Goal: Task Accomplishment & Management: Manage account settings

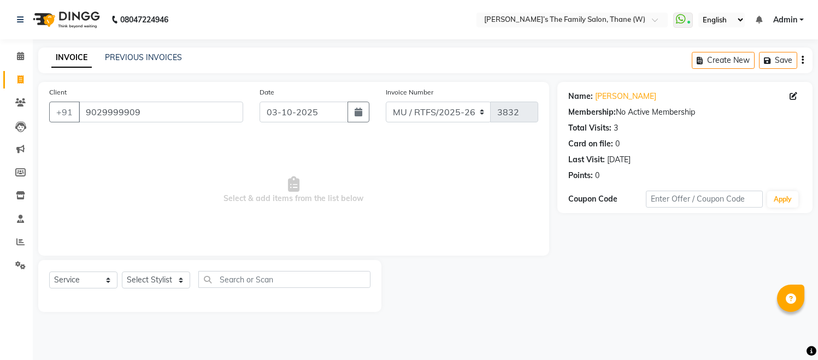
select select "service"
click at [164, 56] on link "PREVIOUS INVOICES" at bounding box center [143, 57] width 77 height 10
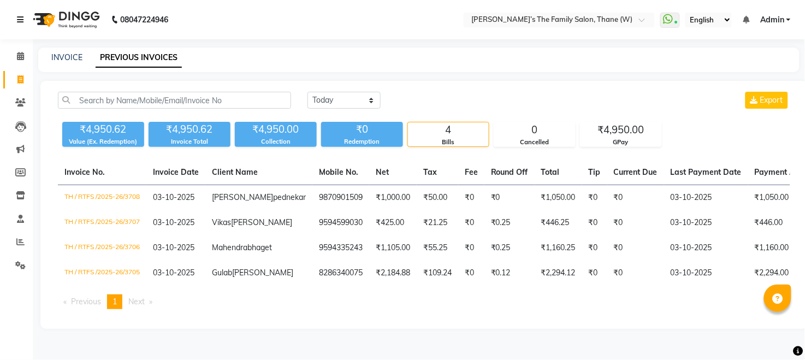
click at [17, 17] on icon at bounding box center [20, 20] width 7 height 8
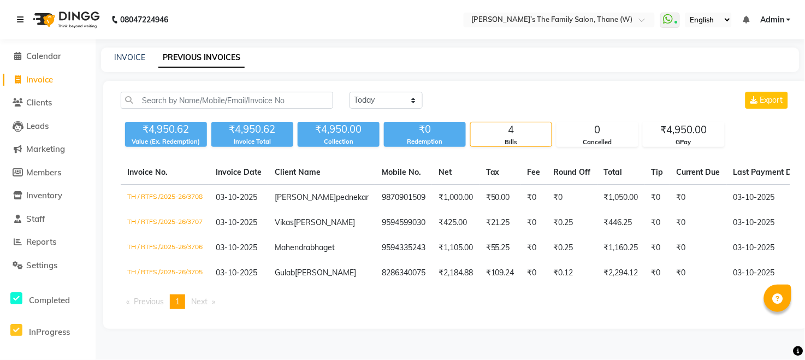
click at [17, 17] on icon at bounding box center [20, 20] width 7 height 8
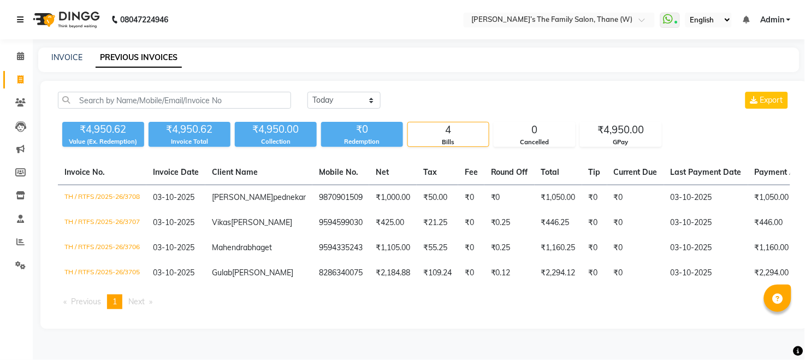
click at [17, 17] on icon at bounding box center [20, 20] width 7 height 8
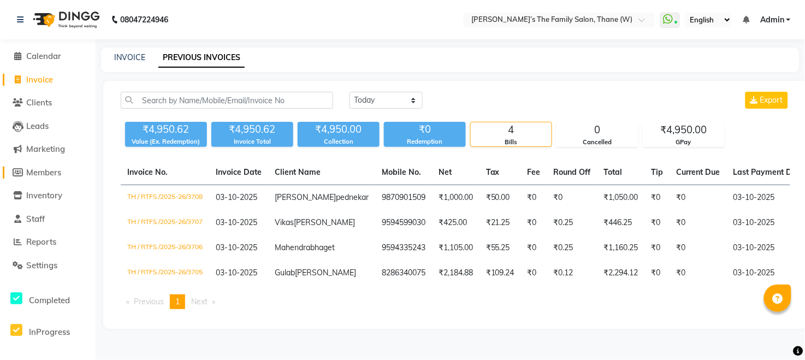
click at [46, 173] on span "Members" at bounding box center [43, 172] width 35 height 10
select select
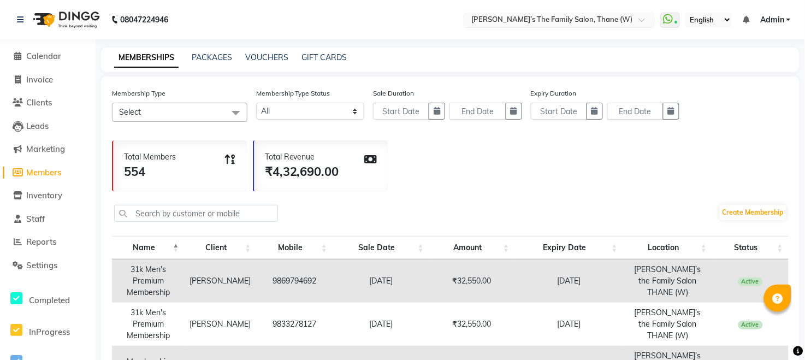
click at [638, 16] on div at bounding box center [559, 20] width 191 height 11
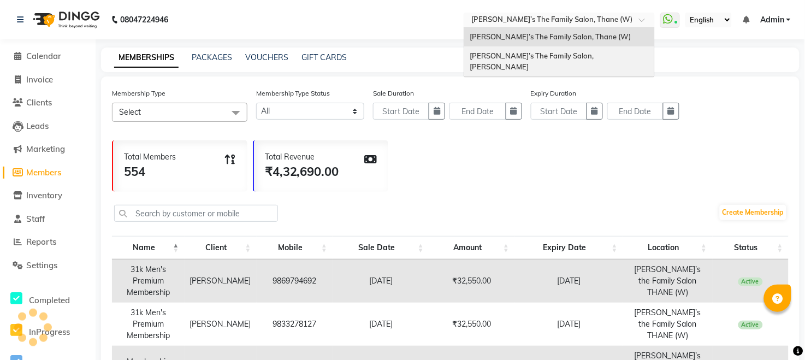
click at [561, 58] on span "[PERSON_NAME]’s The Family Salon, [PERSON_NAME]" at bounding box center [533, 61] width 126 height 20
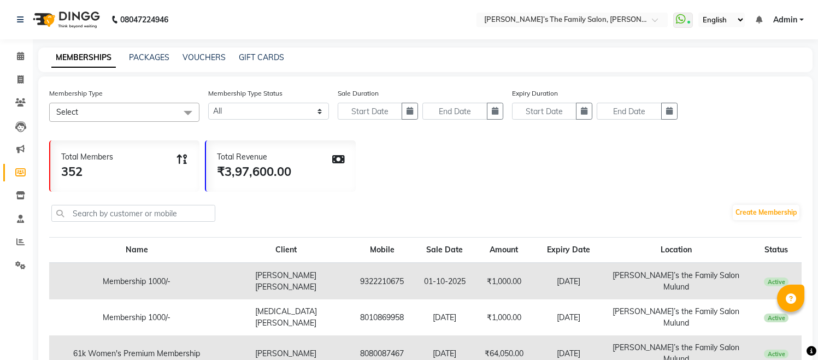
select select
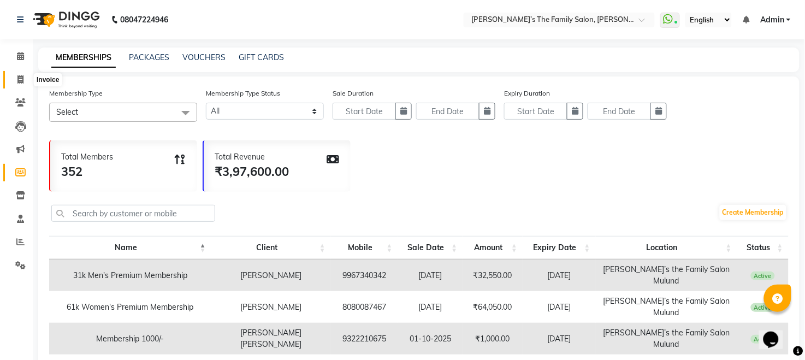
click at [17, 79] on icon at bounding box center [20, 79] width 6 height 8
select select "service"
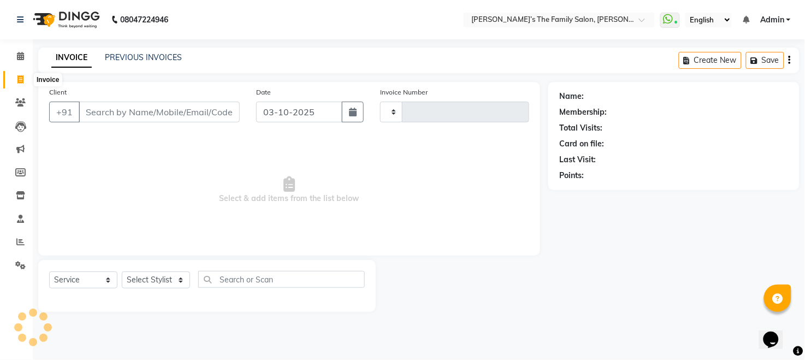
type input "3835"
select select "8003"
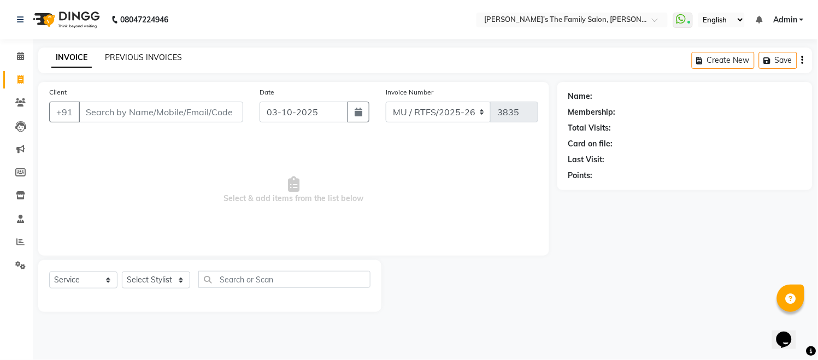
click at [155, 57] on link "PREVIOUS INVOICES" at bounding box center [143, 57] width 77 height 10
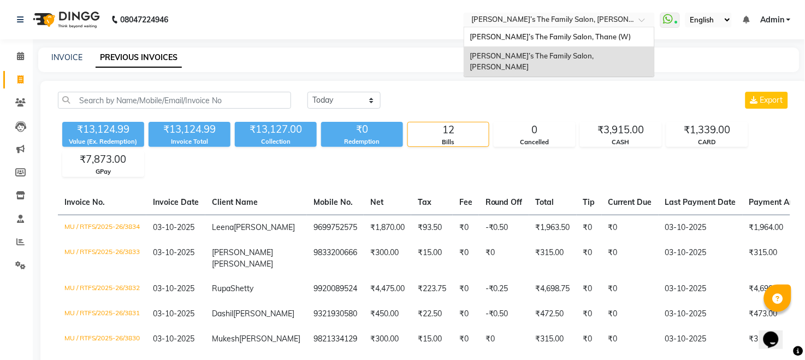
click at [556, 19] on input "text" at bounding box center [548, 20] width 158 height 11
click at [552, 33] on span "Ravi’s The Family Salon, Thane (W)" at bounding box center [550, 36] width 161 height 9
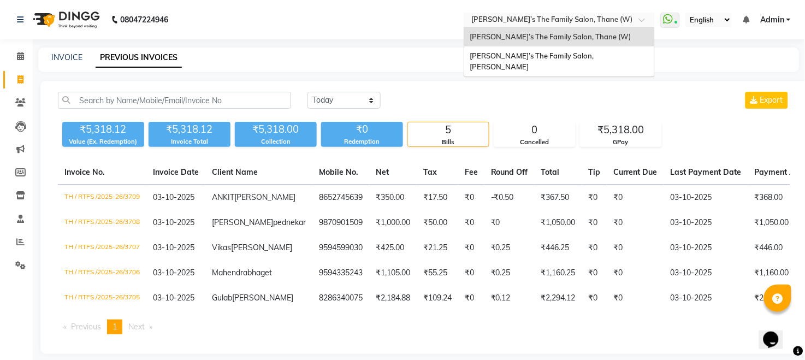
click at [555, 19] on input "text" at bounding box center [548, 20] width 158 height 11
click at [547, 57] on span "[PERSON_NAME]’s The Family Salon, [PERSON_NAME]" at bounding box center [533, 61] width 126 height 20
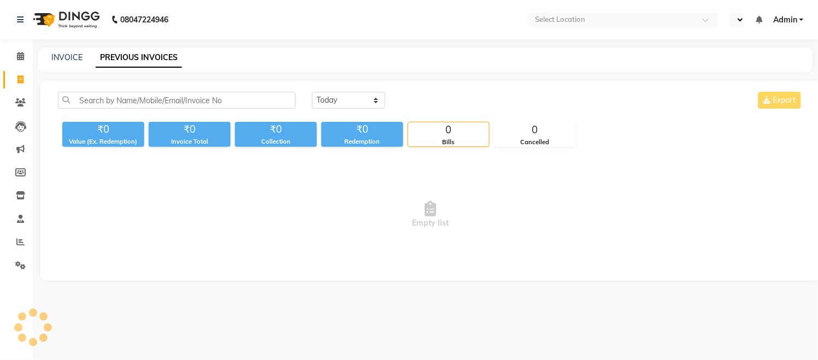
select select "en"
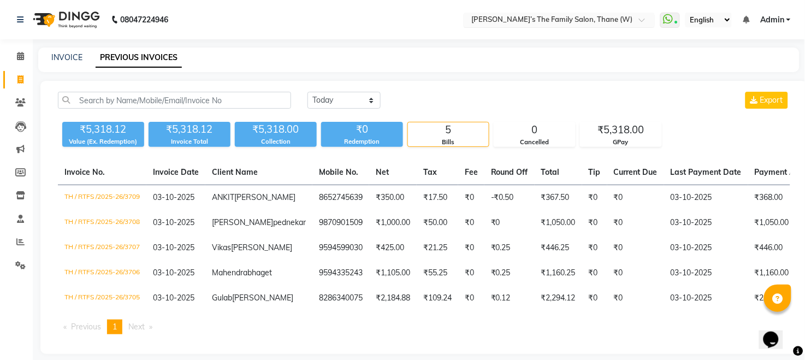
click at [585, 21] on input "text" at bounding box center [548, 20] width 158 height 11
